Goal: Task Accomplishment & Management: Manage account settings

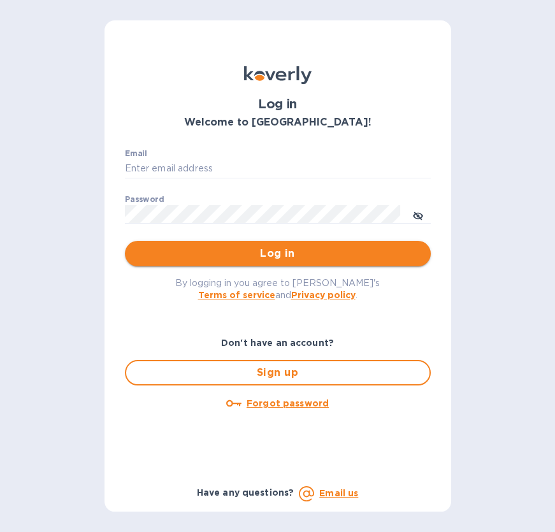
type input "[EMAIL_ADDRESS][DOMAIN_NAME]"
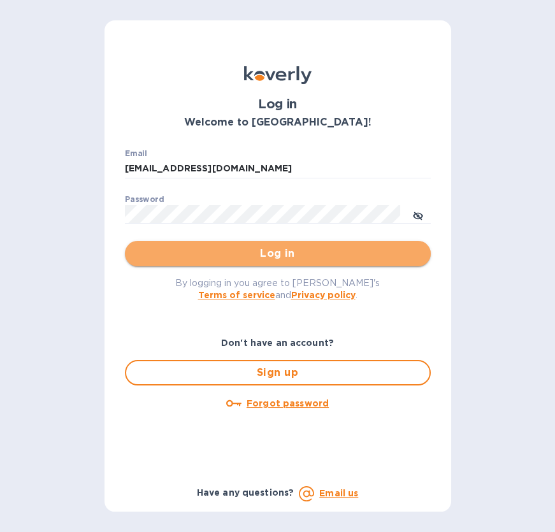
click at [214, 259] on span "Log in" at bounding box center [278, 253] width 286 height 15
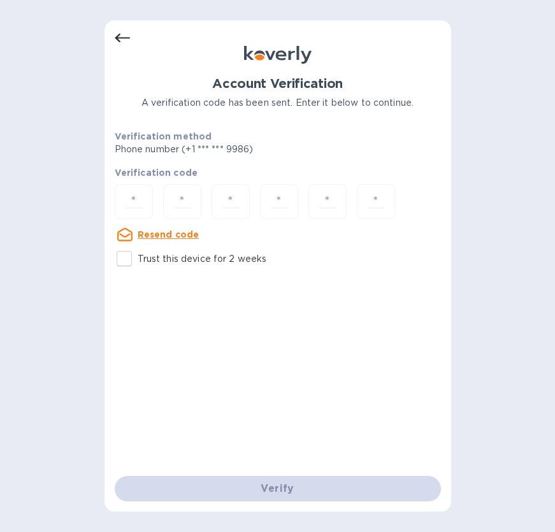
click at [37, 164] on div "Account Verification A verification code has been sent. Enter it below to conti…" at bounding box center [277, 266] width 555 height 532
click at [131, 190] on input "number" at bounding box center [133, 202] width 27 height 24
paste input "7"
type input "7"
type input "3"
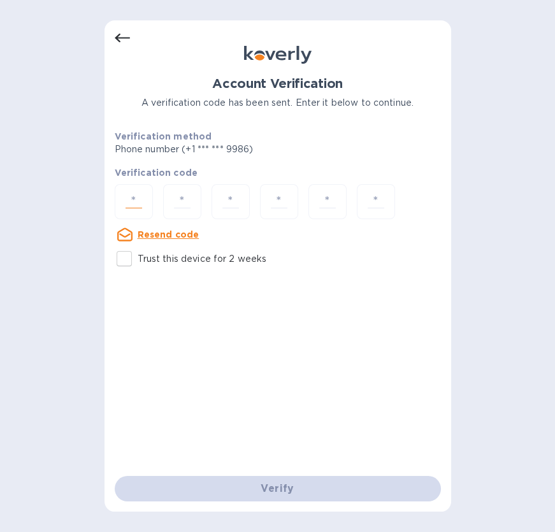
type input "9"
type input "4"
type input "0"
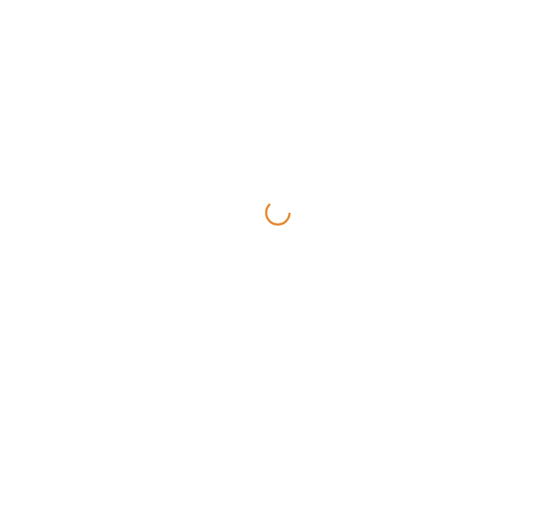
click at [255, 0] on html at bounding box center [277, 0] width 555 height 0
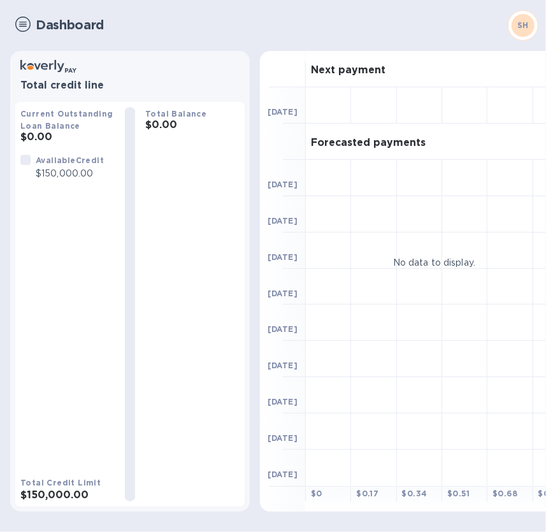
click at [25, 25] on img at bounding box center [22, 24] width 15 height 15
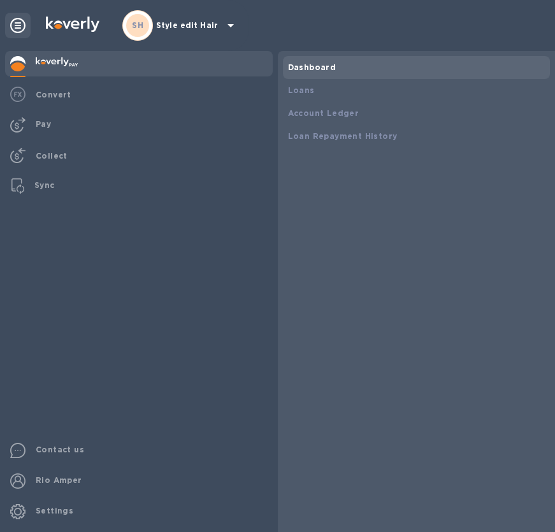
click at [209, 26] on p "Style edit Hair" at bounding box center [188, 25] width 64 height 9
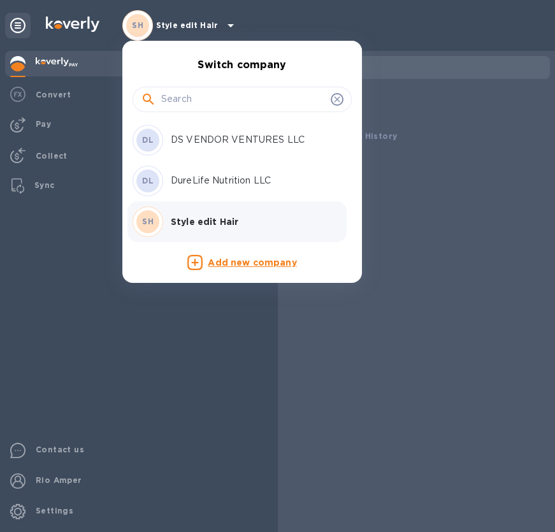
click at [230, 142] on p "DS VENDOR VENTURES LLC" at bounding box center [251, 139] width 161 height 13
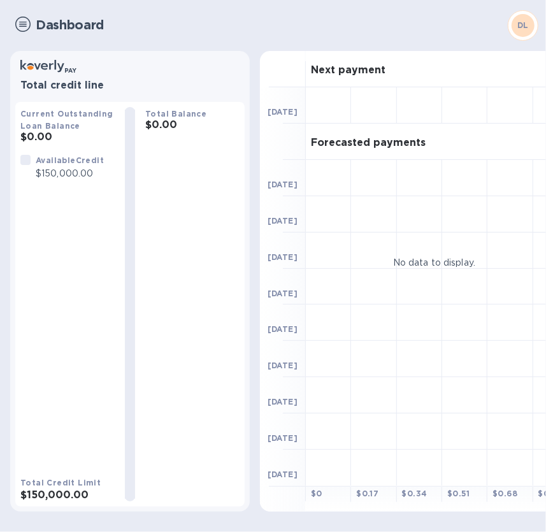
click at [20, 20] on img at bounding box center [22, 24] width 15 height 15
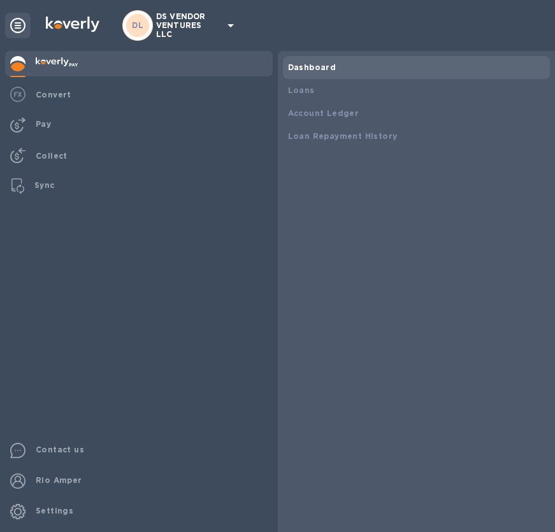
click at [176, 29] on p "DS VENDOR VENTURES LLC" at bounding box center [188, 25] width 64 height 27
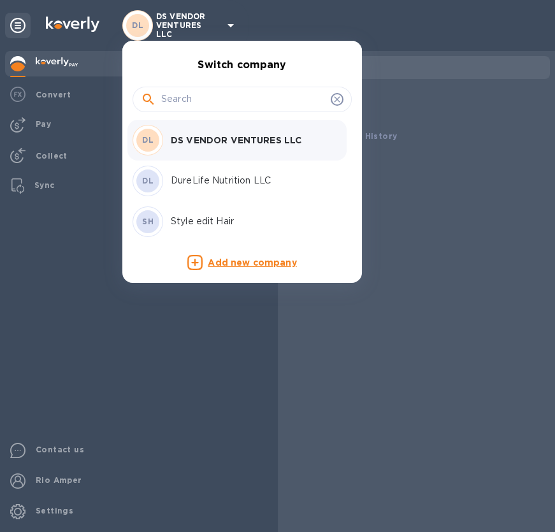
click at [210, 175] on p "DureLife Nutrition LLC" at bounding box center [251, 180] width 161 height 13
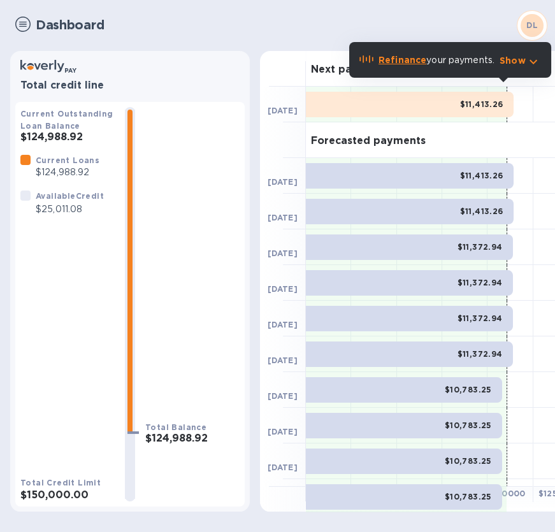
click at [24, 24] on img at bounding box center [22, 24] width 15 height 15
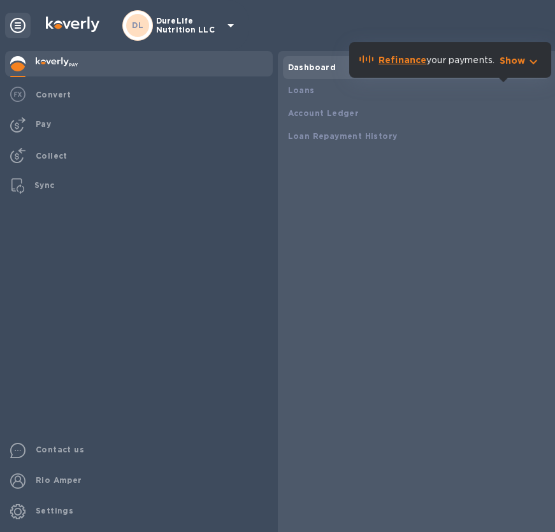
click at [317, 71] on b "Dashboard" at bounding box center [312, 67] width 48 height 10
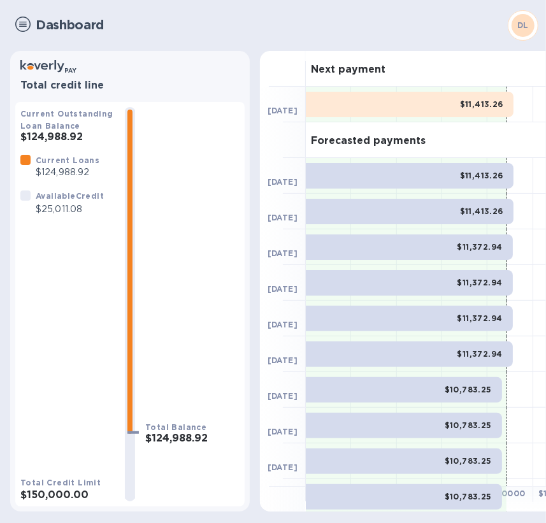
click at [26, 23] on img at bounding box center [22, 24] width 15 height 15
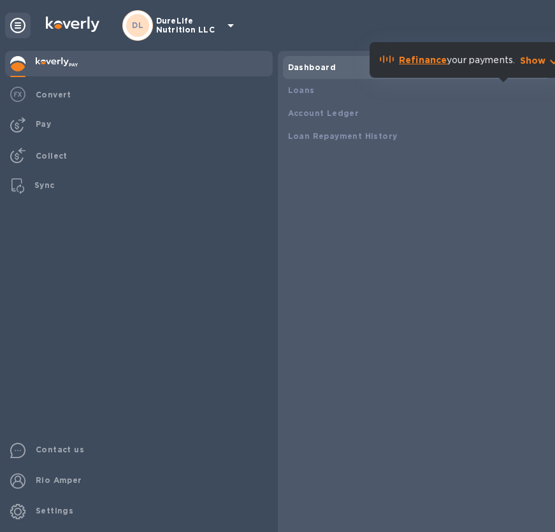
click at [321, 61] on div "Dashboard" at bounding box center [417, 67] width 258 height 13
